Goal: Transaction & Acquisition: Purchase product/service

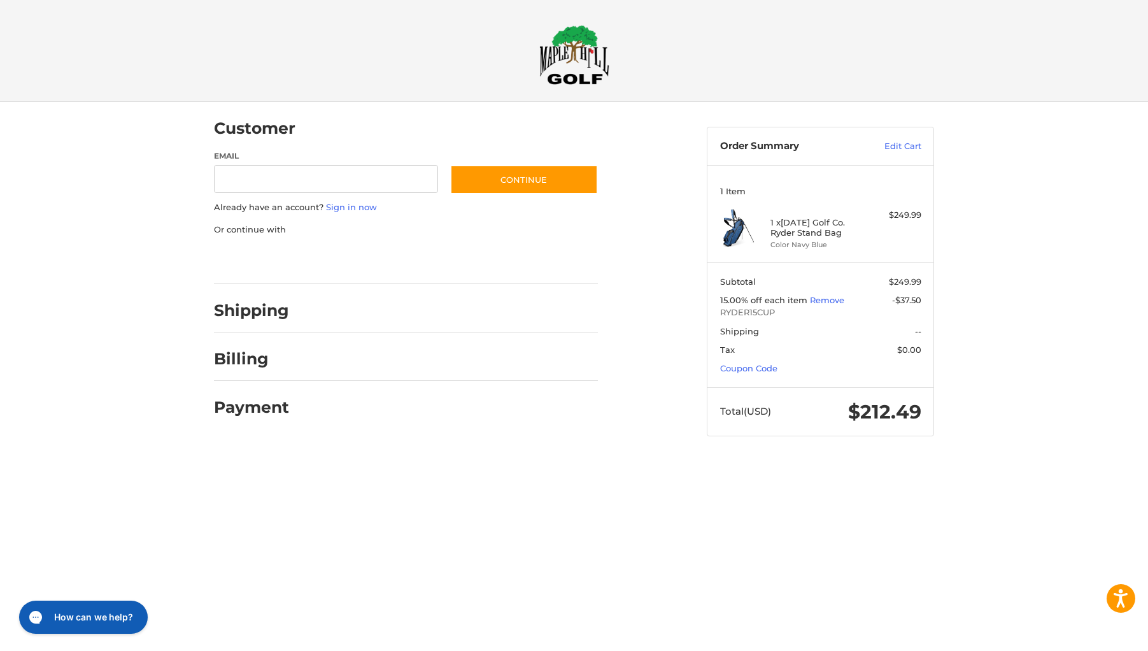
click at [572, 64] on img at bounding box center [574, 55] width 70 height 60
click at [992, 231] on div "Customer Guest Customer Email Subscribe to our newsletter. Continue Already hav…" at bounding box center [574, 281] width 1148 height 359
